Goal: Book appointment/travel/reservation

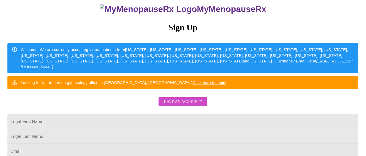
scroll to position [37, 0]
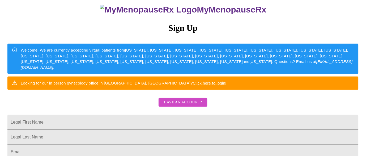
click at [9, 141] on html "MyMenopauseRx Sign Up Welcome! We are currently accepting virtual patients from…" at bounding box center [183, 58] width 366 height 191
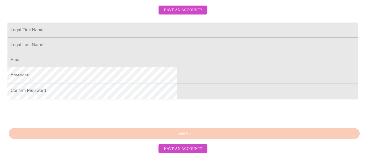
scroll to position [135, 0]
click at [169, 37] on input "Legal First Name" at bounding box center [182, 30] width 351 height 15
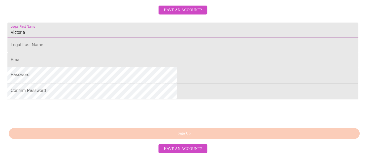
type input "Victoria"
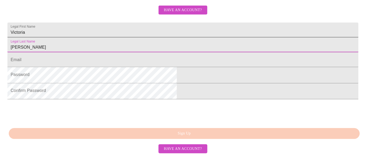
type input "[PERSON_NAME]"
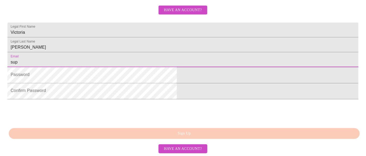
type input "[EMAIL_ADDRESS][DOMAIN_NAME]"
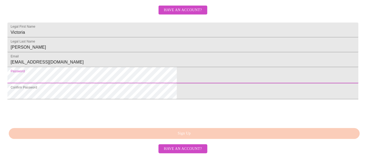
scroll to position [182, 0]
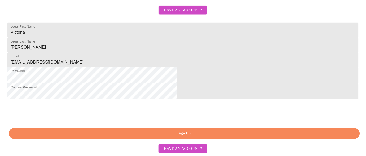
click at [207, 130] on span "Sign Up" at bounding box center [184, 133] width 339 height 7
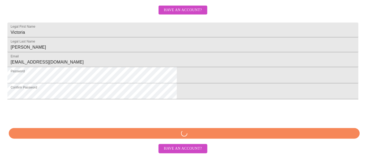
scroll to position [181, 0]
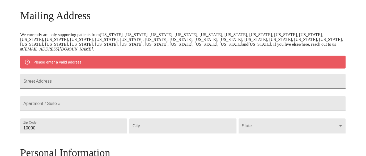
scroll to position [89, 0]
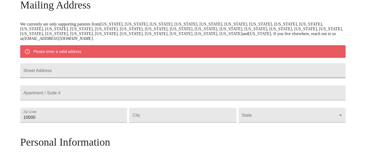
click at [128, 75] on input "Street Address" at bounding box center [183, 70] width 326 height 15
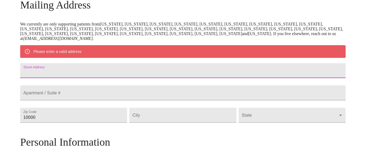
click at [123, 78] on input "Street Address" at bounding box center [183, 70] width 326 height 15
type input "[STREET_ADDRESS]"
click at [105, 100] on input "Street Address" at bounding box center [183, 93] width 326 height 15
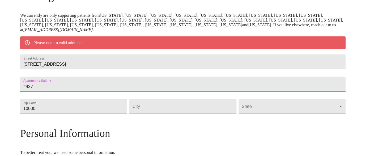
scroll to position [112, 0]
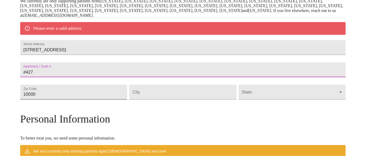
type input "#427"
click at [115, 100] on input "10000" at bounding box center [73, 92] width 107 height 15
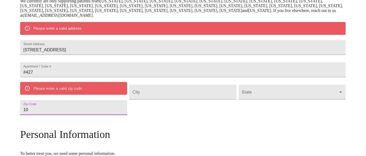
type input "1"
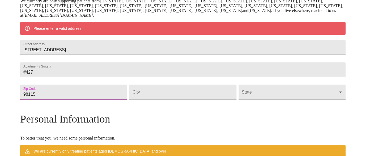
type input "98115"
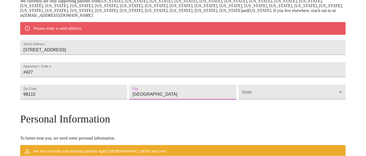
type input "[GEOGRAPHIC_DATA]"
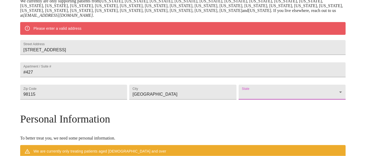
click at [252, 114] on body "MyMenopauseRx Welcome to MyMenopauseRx Since it's your first time here, you'll …" at bounding box center [183, 99] width 362 height 419
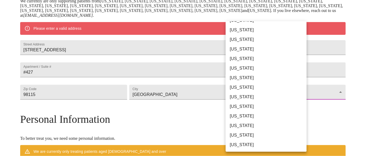
scroll to position [431, 0]
click at [253, 112] on li "[US_STATE]" at bounding box center [266, 116] width 81 height 10
type input "[US_STATE]"
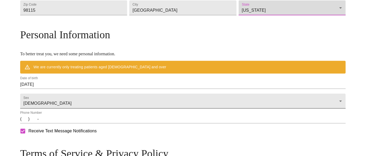
scroll to position [183, 0]
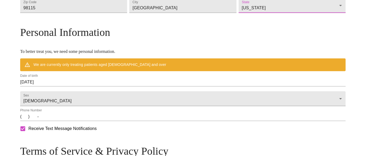
click at [73, 87] on input "[DATE]" at bounding box center [183, 82] width 326 height 9
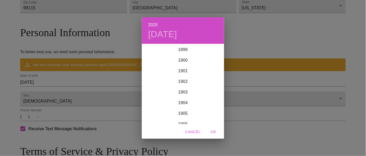
scroll to position [1307, 0]
click at [65, 100] on div "2025 [DATE] 1900 1901 1902 1903 1904 1905 1906 1907 1908 1909 1910 1911 1912 19…" at bounding box center [183, 78] width 366 height 156
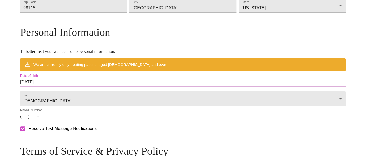
click at [69, 87] on input "[DATE]" at bounding box center [183, 82] width 326 height 9
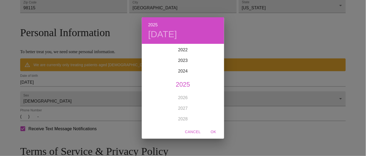
click at [90, 104] on div "2025 [DATE] 1900 1901 1902 1903 1904 1905 1906 1907 1908 1909 1910 1911 1912 19…" at bounding box center [183, 78] width 366 height 156
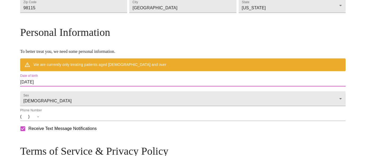
click at [80, 87] on input "[DATE]" at bounding box center [183, 82] width 326 height 9
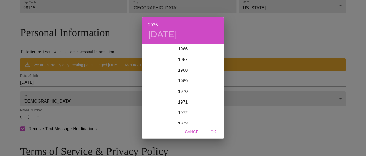
scroll to position [713, 0]
click at [184, 91] on div "1970" at bounding box center [183, 91] width 82 height 11
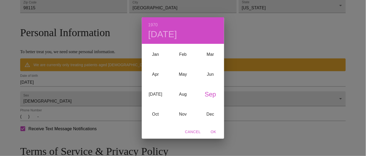
click at [212, 91] on div "Sep" at bounding box center [210, 94] width 27 height 20
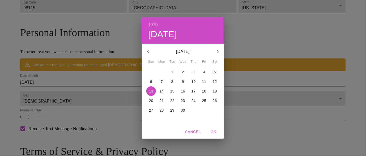
click at [204, 90] on p "18" at bounding box center [204, 90] width 4 height 5
click at [216, 134] on span "OK" at bounding box center [213, 132] width 13 height 7
type input "[DATE]"
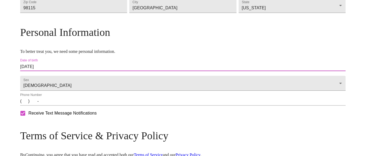
click at [68, 106] on input "(   )    -" at bounding box center [183, 101] width 326 height 9
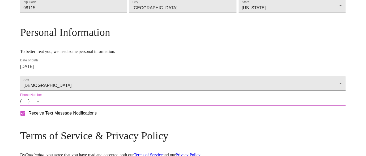
type input "[PHONE_NUMBER]"
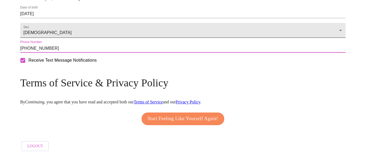
scroll to position [268, 0]
click at [200, 115] on span "Start Feeling Like Yourself Again!" at bounding box center [183, 119] width 71 height 9
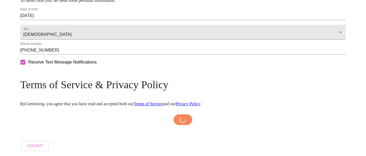
scroll to position [266, 0]
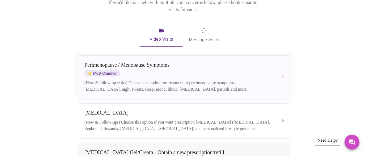
scroll to position [92, 0]
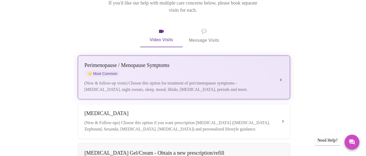
click at [283, 63] on button "[MEDICAL_DATA] / Menopause Symptoms ⭐ Most Common (New & follow-up visits) Choo…" at bounding box center [184, 78] width 213 height 44
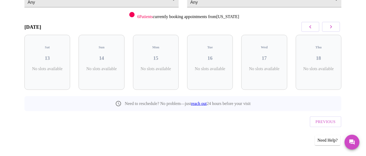
scroll to position [60, 0]
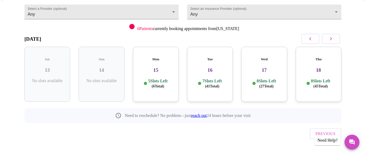
click at [215, 78] on p "7 Slots Left ( 41 Total)" at bounding box center [211, 83] width 19 height 10
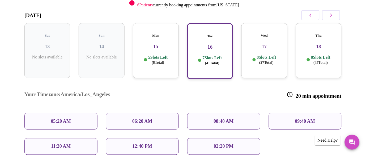
scroll to position [83, 0]
click at [261, 55] on p "8 Slots Left ( 27 Total)" at bounding box center [266, 60] width 19 height 10
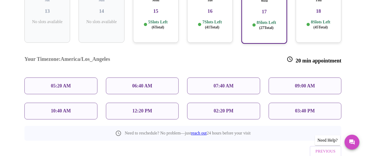
scroll to position [119, 0]
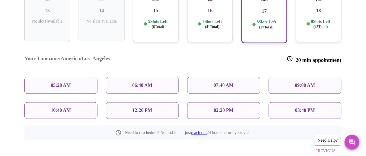
click at [308, 108] on p "03:40 PM" at bounding box center [305, 111] width 20 height 6
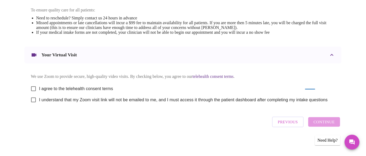
scroll to position [287, 0]
click at [34, 83] on input "I agree to the telehealth consent terms" at bounding box center [33, 88] width 11 height 11
checkbox input "true"
click at [31, 96] on input "I understand that my Zoom visit link will not be emailed to me, and I must acce…" at bounding box center [33, 99] width 11 height 11
checkbox input "true"
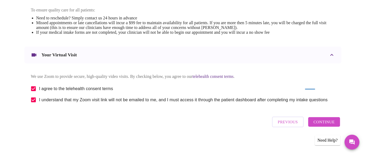
click at [329, 123] on span "Continue" at bounding box center [324, 121] width 21 height 7
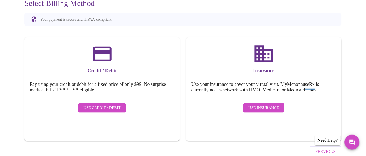
scroll to position [62, 0]
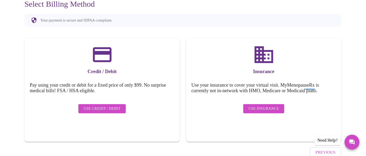
click at [273, 105] on span "Use Insurance" at bounding box center [264, 108] width 31 height 7
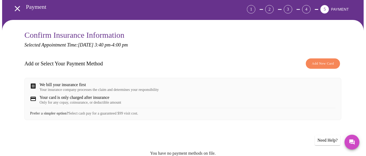
scroll to position [31, 0]
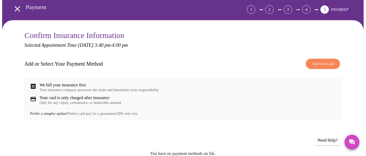
click at [82, 88] on div "Your insurance company processes the claim and determines your responsibility" at bounding box center [99, 90] width 119 height 4
click at [97, 83] on div "We bill your insurance first" at bounding box center [99, 85] width 119 height 5
